Goal: Browse casually

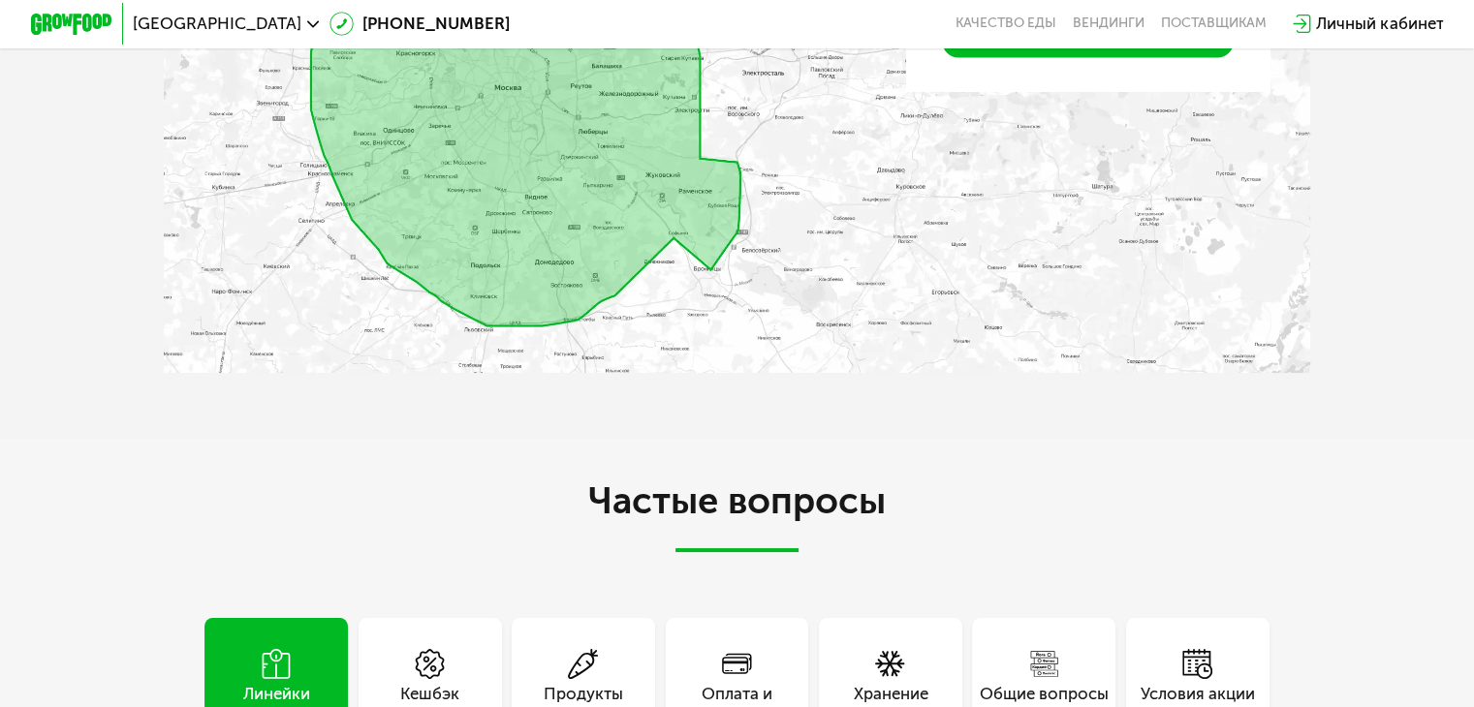
scroll to position [3997, 0]
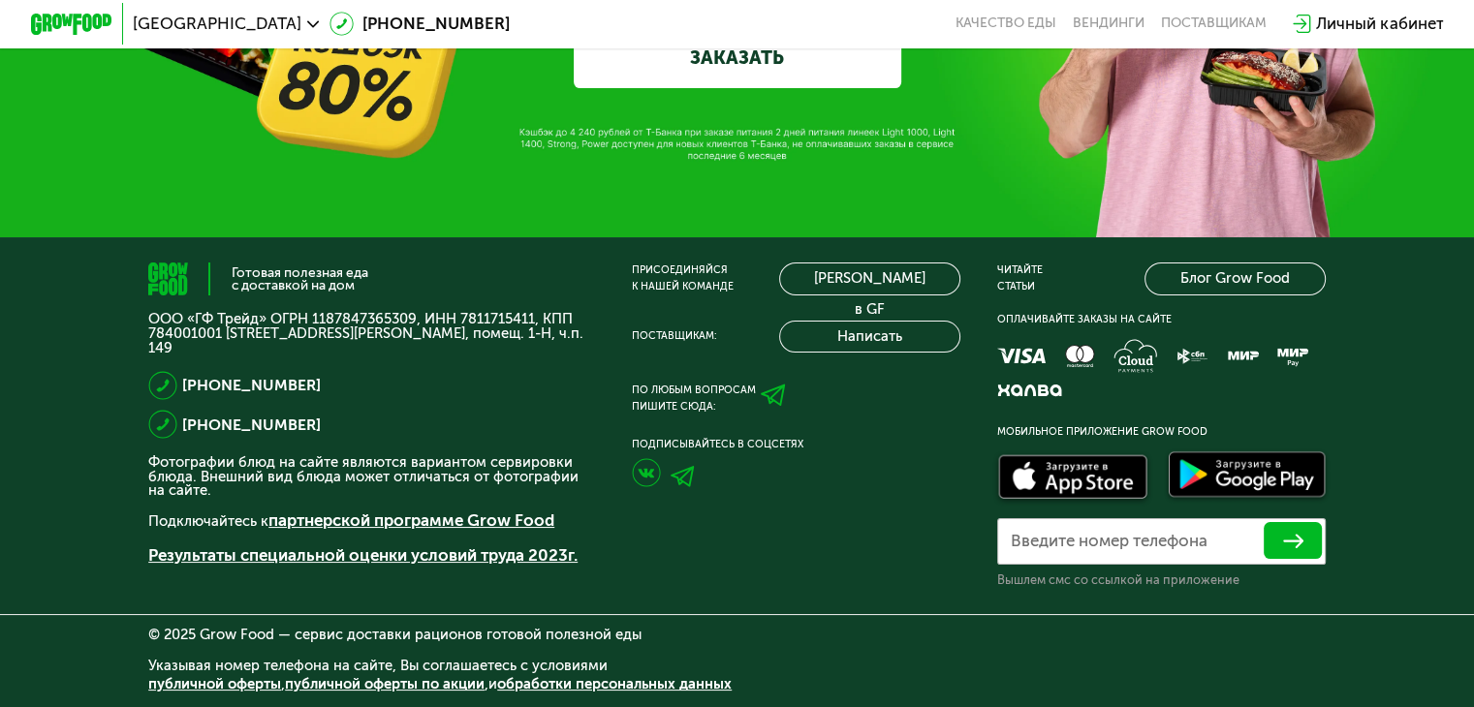
scroll to position [5889, 0]
